Goal: Find specific page/section: Find specific page/section

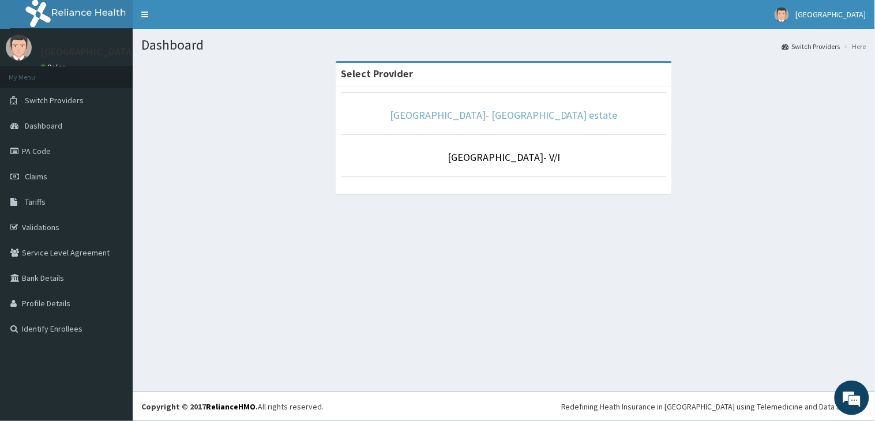
click at [447, 108] on link "[GEOGRAPHIC_DATA]- [GEOGRAPHIC_DATA] estate" at bounding box center [504, 114] width 228 height 13
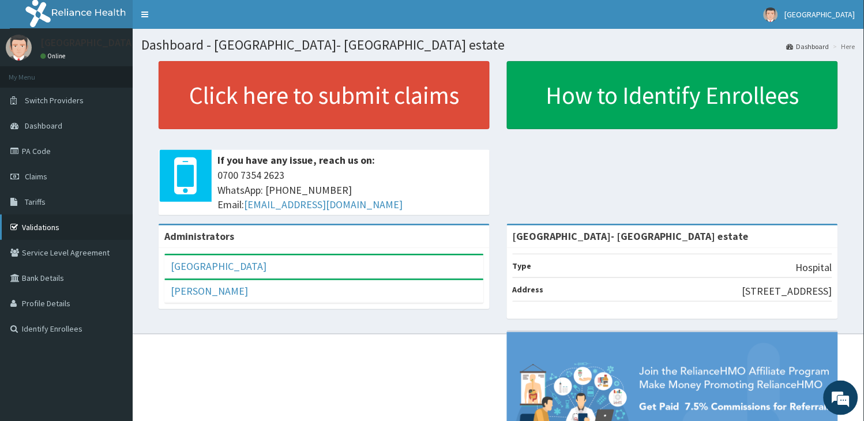
click at [40, 225] on link "Validations" at bounding box center [66, 227] width 133 height 25
